Goal: Communication & Community: Answer question/provide support

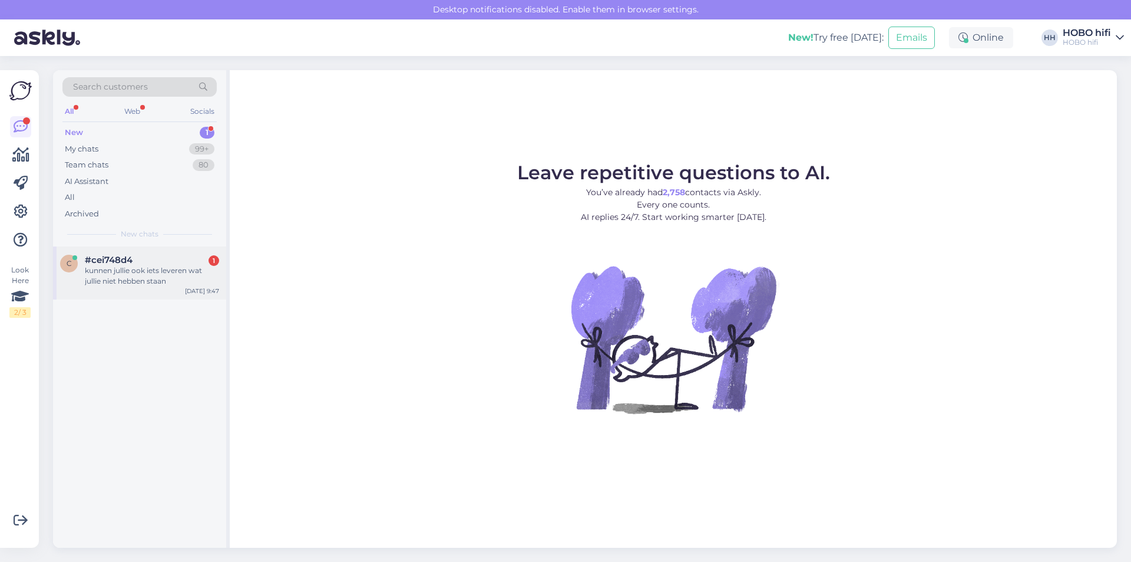
click at [170, 282] on div "kunnen jullie ook iets leveren wat jullie niet hebben staan" at bounding box center [152, 275] width 134 height 21
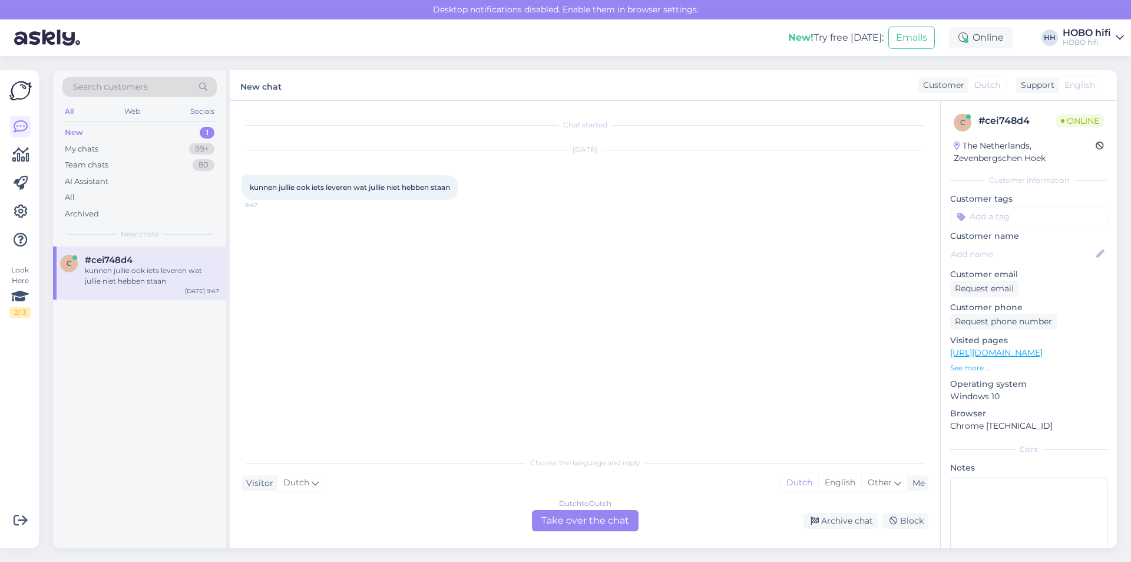
click at [584, 520] on div "Dutch to Dutch Take over the chat" at bounding box center [585, 520] width 107 height 21
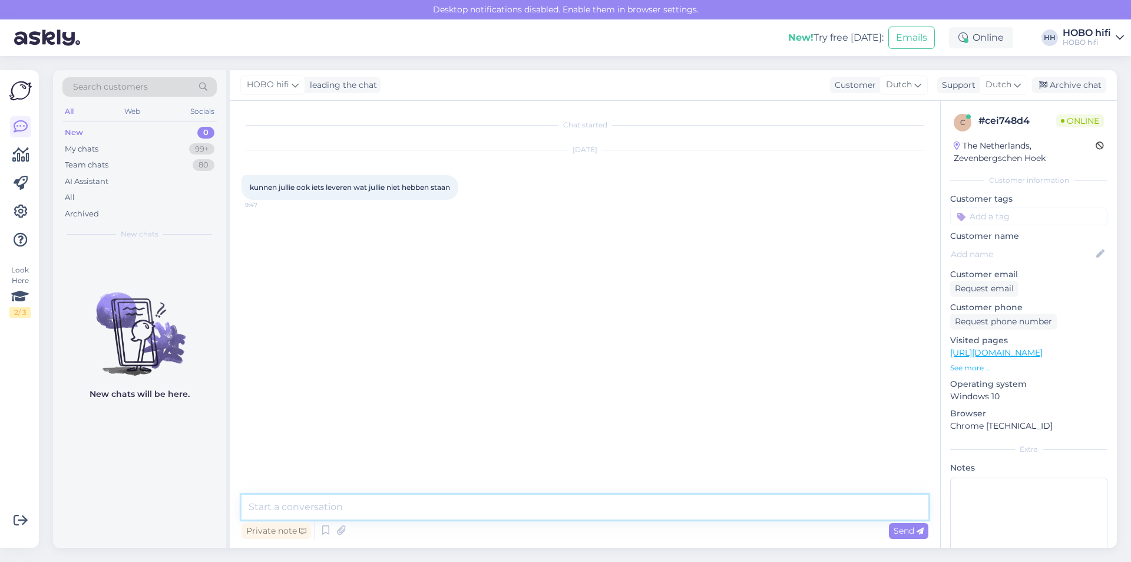
click at [355, 510] on textarea at bounding box center [585, 506] width 687 height 25
type textarea "H"
click at [498, 514] on textarea "Goedemorgen, kun je aangeven om welk merk" at bounding box center [585, 506] width 687 height 25
type textarea "Goedemorgen, kun je aangeven om welk produkt het gaat?"
click at [894, 529] on span "Send" at bounding box center [909, 530] width 30 height 11
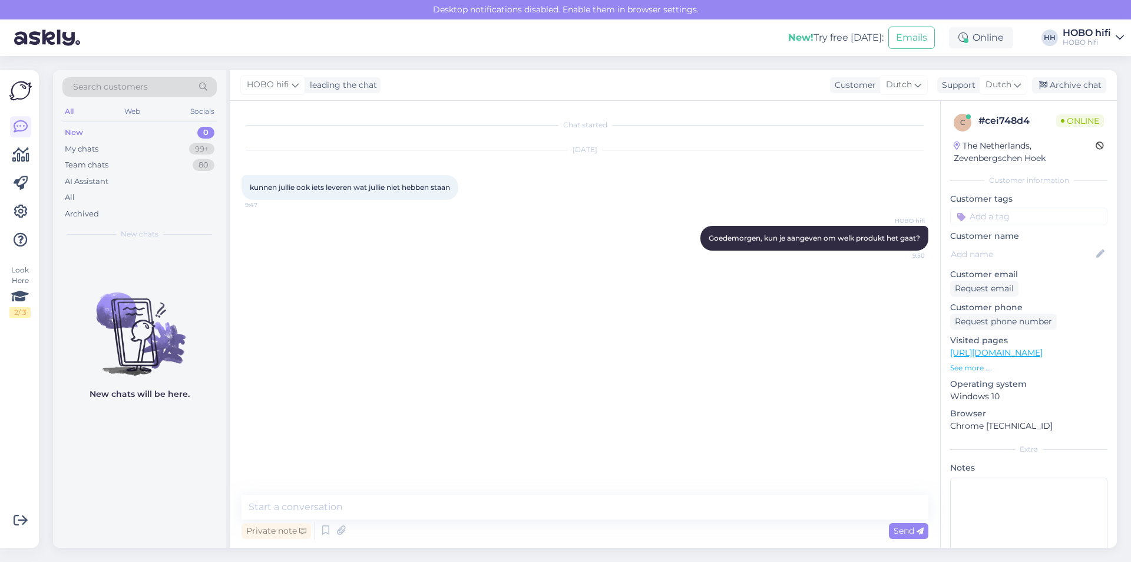
click at [1009, 353] on link "[URL][DOMAIN_NAME]" at bounding box center [996, 352] width 93 height 11
click at [1015, 356] on link "[URL][DOMAIN_NAME]" at bounding box center [996, 352] width 93 height 11
click at [403, 506] on textarea at bounding box center [585, 506] width 687 height 25
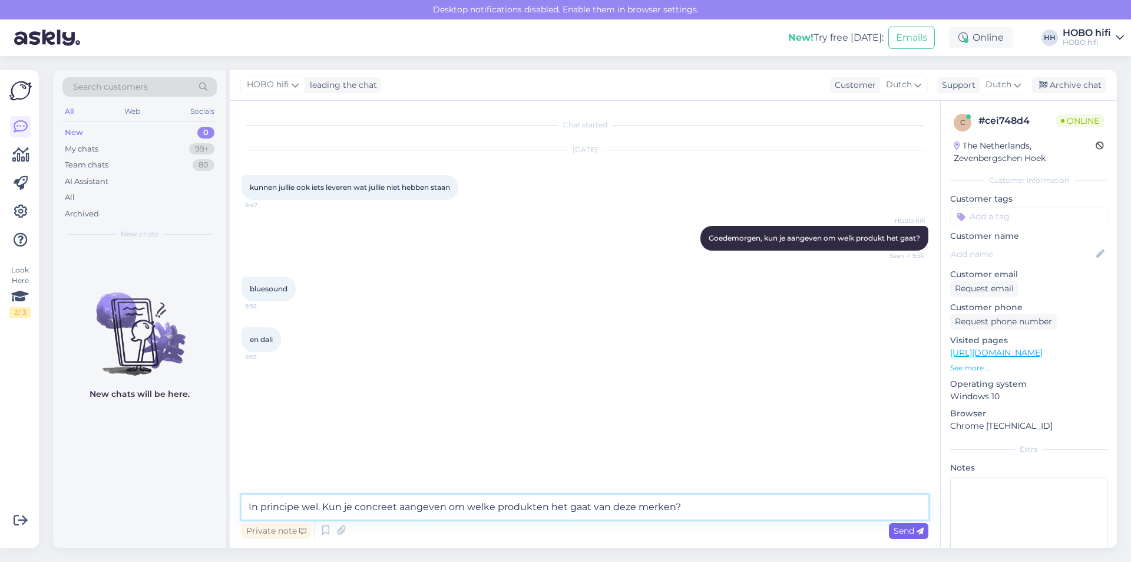
type textarea "In principe wel. Kun je concreet aangeven om welke produkten het gaat van deze …"
click at [917, 528] on icon at bounding box center [920, 530] width 7 height 7
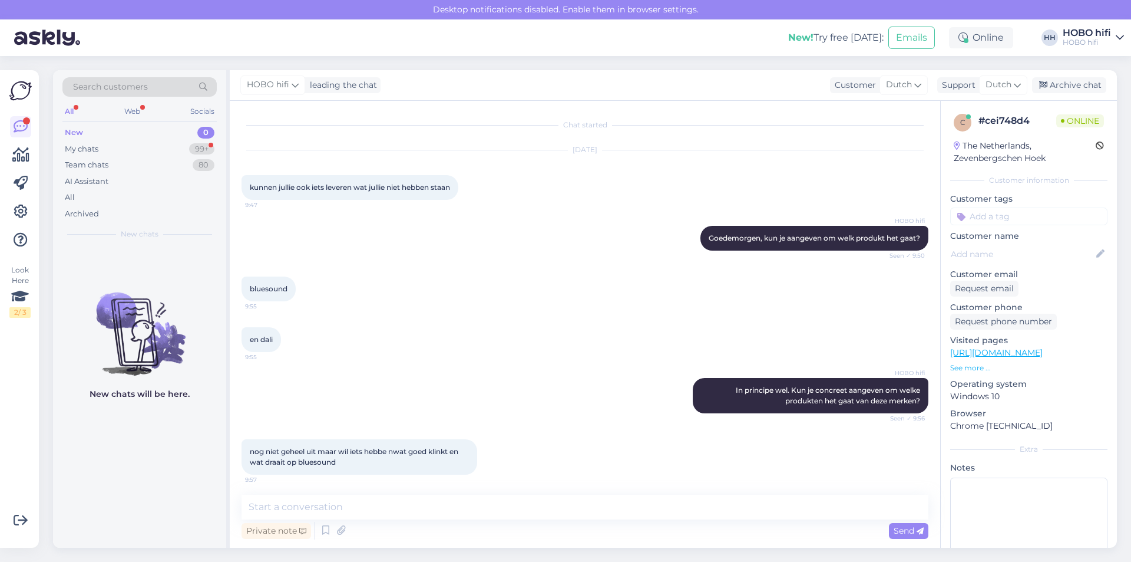
scroll to position [4, 0]
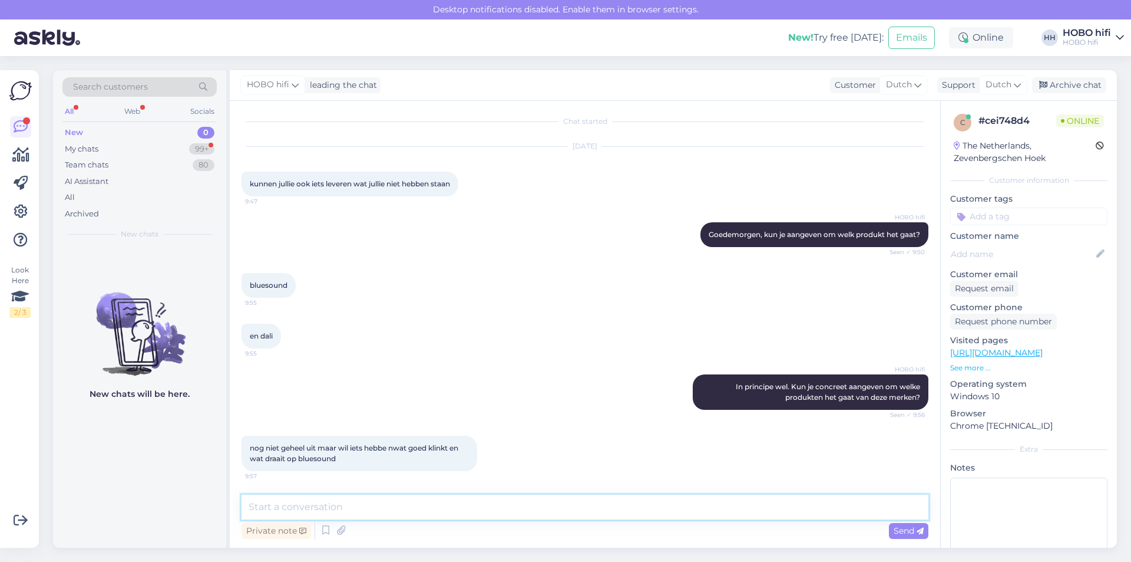
click at [358, 503] on textarea at bounding box center [585, 506] width 687 height 25
type textarea "Wellicht kan een bezoek aan 1 onze winkels je helpen bij het maken van de keuze."
click at [909, 528] on span "Send" at bounding box center [909, 530] width 30 height 11
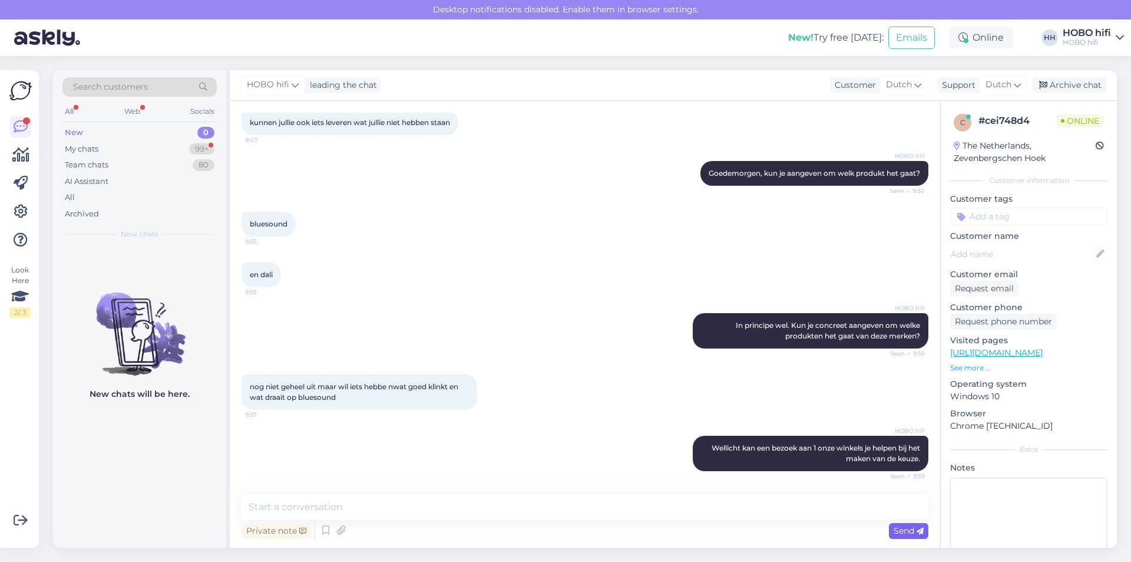
scroll to position [115, 0]
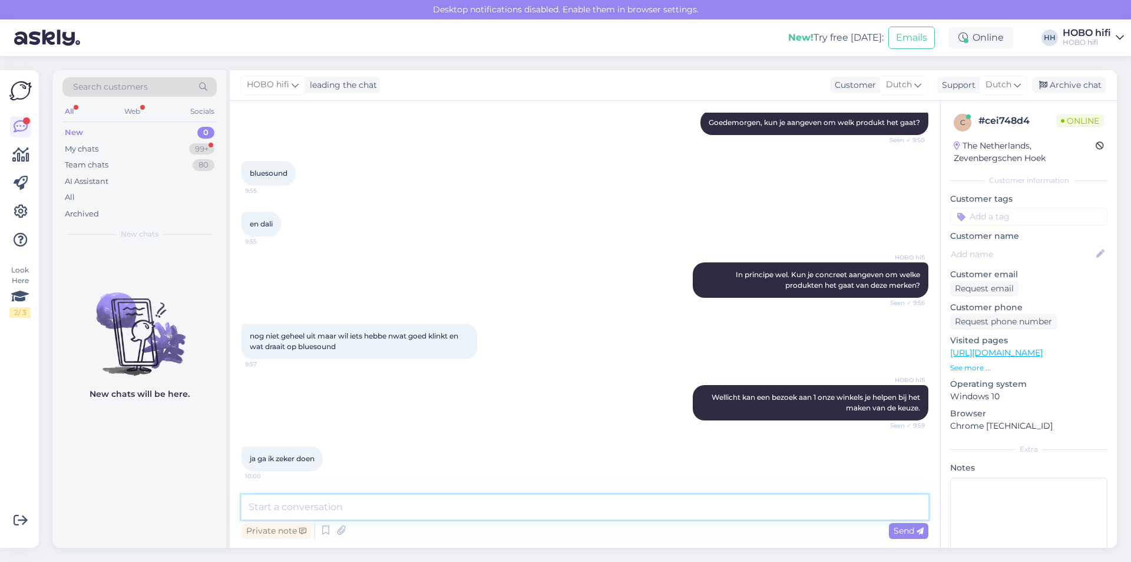
click at [412, 509] on textarea at bounding box center [585, 506] width 687 height 25
type textarea "D"
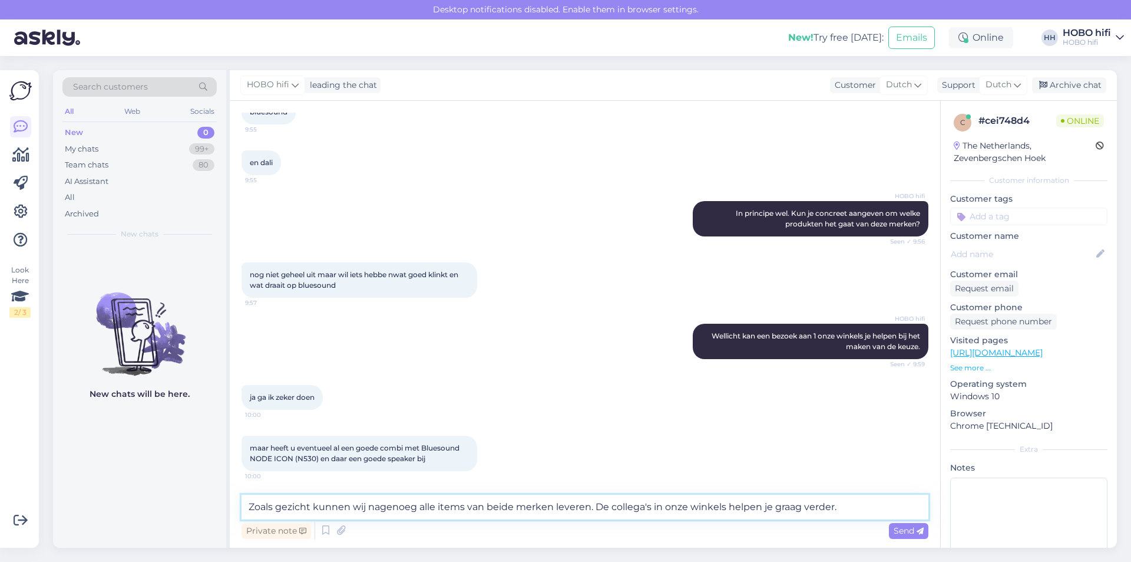
click at [298, 505] on textarea "Zoals gezicht kunnen wij nagenoeg alle items van beide merken leveren. De colle…" at bounding box center [585, 506] width 687 height 25
click at [303, 506] on textarea "Zoals geziht kunnen wij nagenoeg alle items van beide merken leveren. De colleg…" at bounding box center [585, 506] width 687 height 25
type textarea "Zoals gezegd kunnen wij nagenoeg alle items van beide merken leveren. De colleg…"
click at [901, 529] on span "Send" at bounding box center [909, 530] width 30 height 11
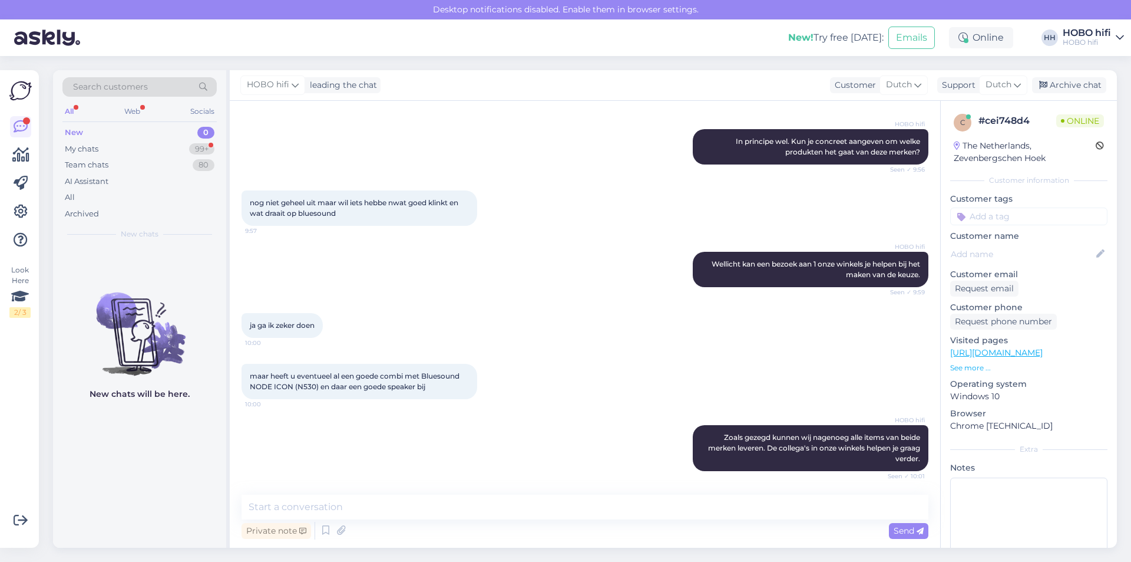
scroll to position [299, 0]
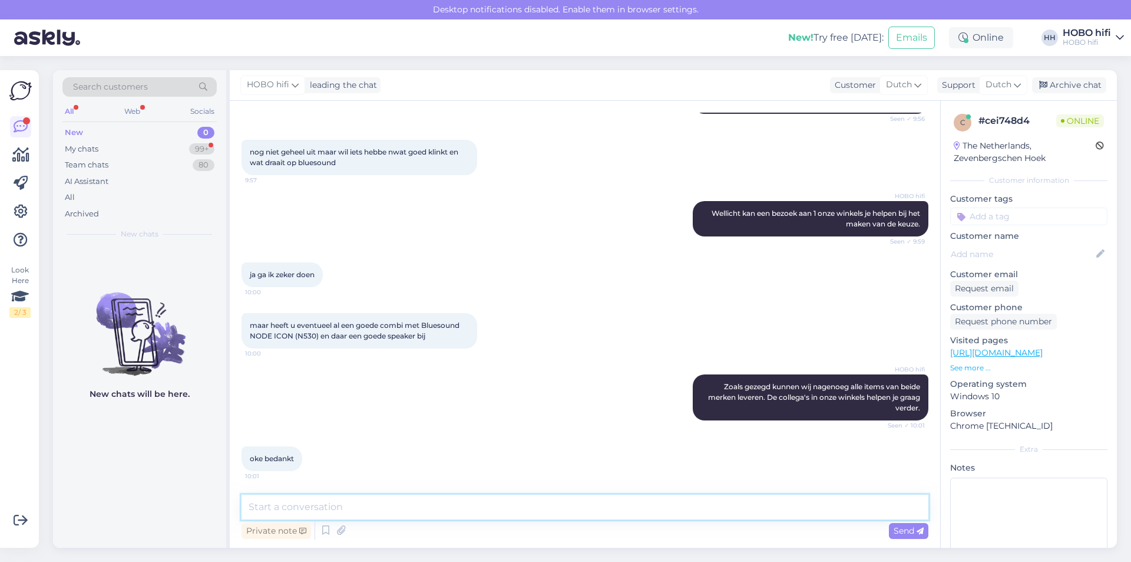
click at [360, 506] on textarea at bounding box center [585, 506] width 687 height 25
click at [389, 505] on textarea "Ik was net te laat met het leze van je vraag. Aangezien er legio mogelijkheden …" at bounding box center [585, 506] width 687 height 25
click at [655, 504] on textarea "Ik was net te laat met het lezen van je vraag. Aangezien er legio mogelijkheden…" at bounding box center [585, 506] width 687 height 25
type textarea "Ik was net te laat met het lezen van je vraag. Aangezien er legio mogelijkheden…"
click at [915, 528] on span "Send" at bounding box center [909, 530] width 30 height 11
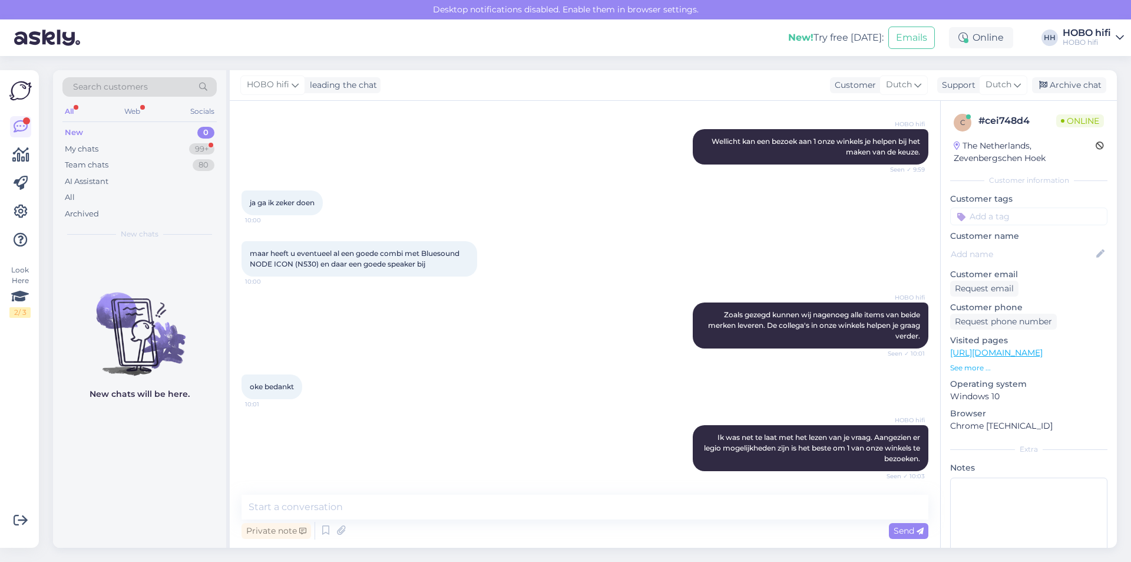
scroll to position [422, 0]
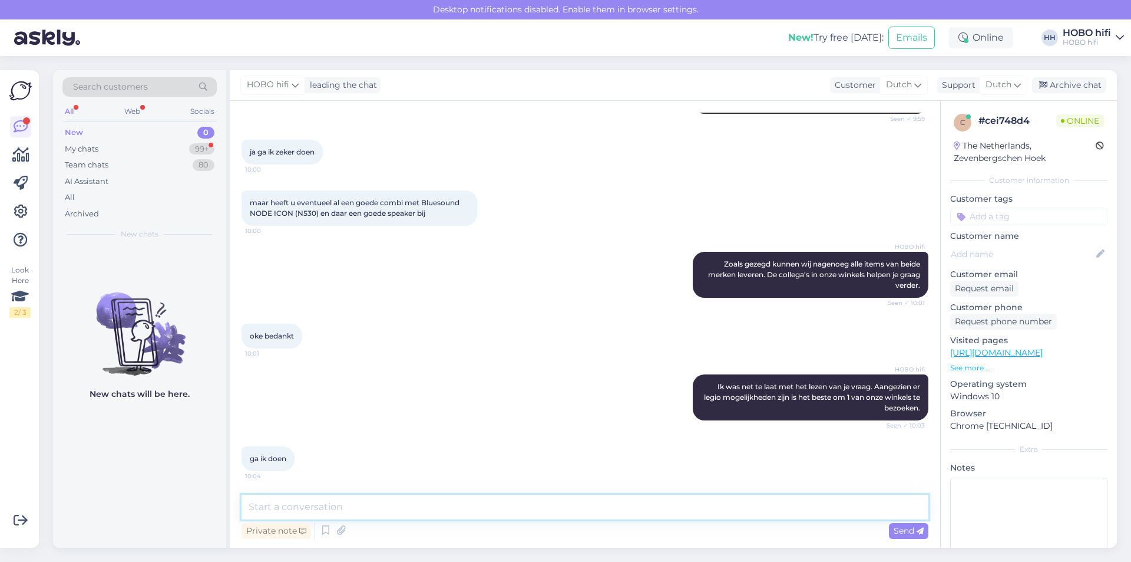
click at [365, 506] on textarea at bounding box center [585, 506] width 687 height 25
type textarea "Kan ik verder nog iets voor je betekenen?"
click at [899, 532] on span "Send" at bounding box center [909, 530] width 30 height 11
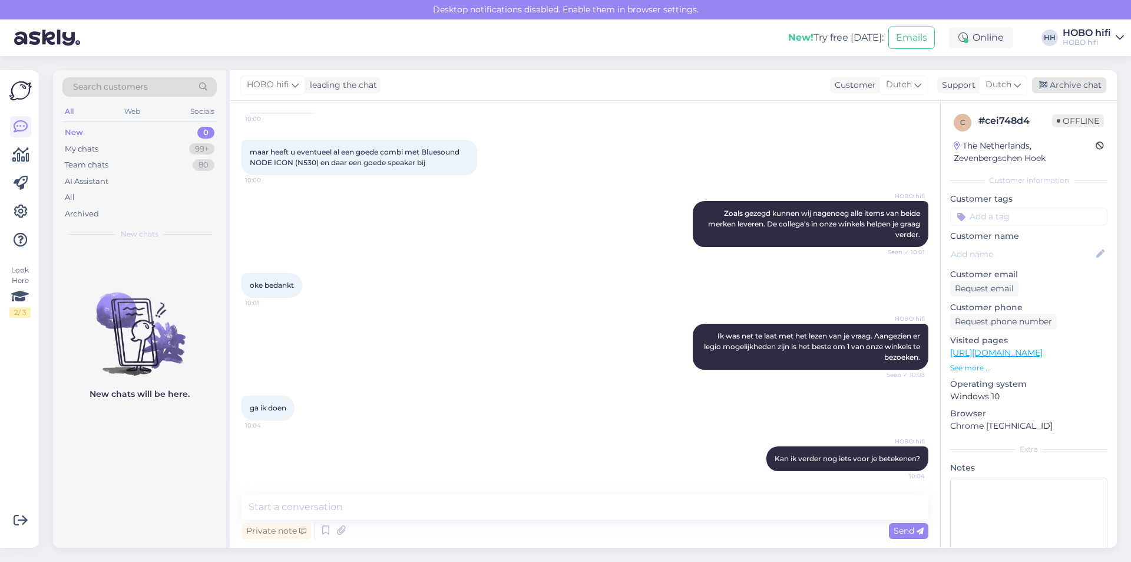
click at [1068, 80] on div "Archive chat" at bounding box center [1069, 85] width 74 height 16
